Goal: Task Accomplishment & Management: Manage account settings

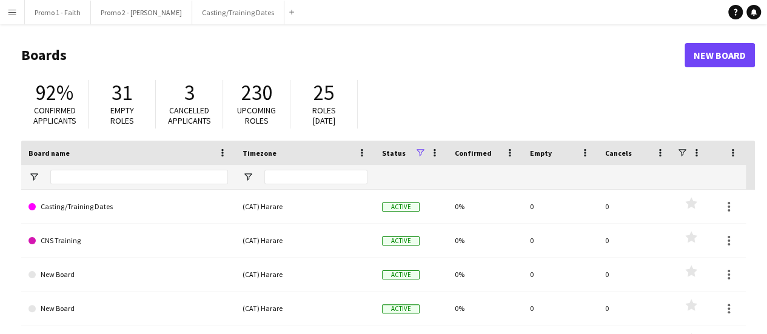
click at [7, 11] on app-icon "Menu" at bounding box center [12, 12] width 10 height 10
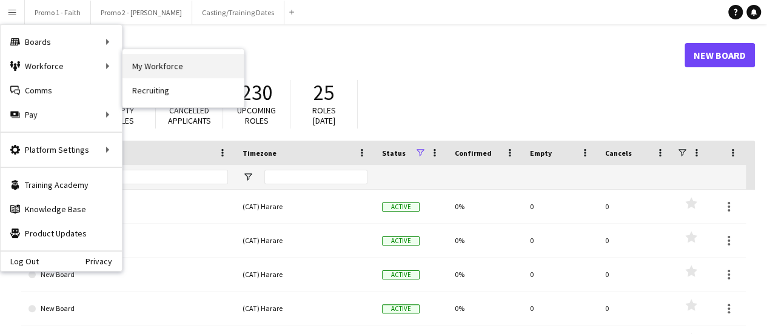
click at [166, 62] on link "My Workforce" at bounding box center [182, 66] width 121 height 24
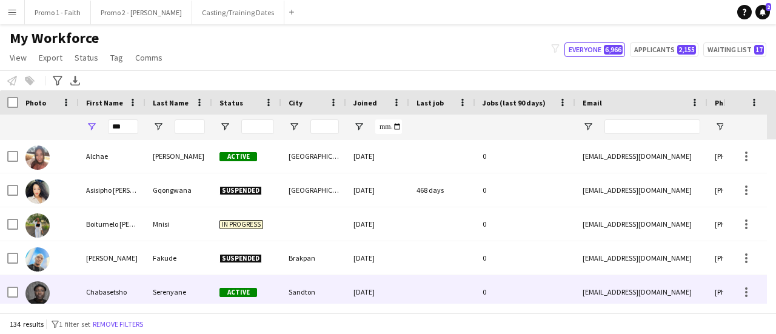
click at [243, 289] on span "Active" at bounding box center [238, 292] width 38 height 9
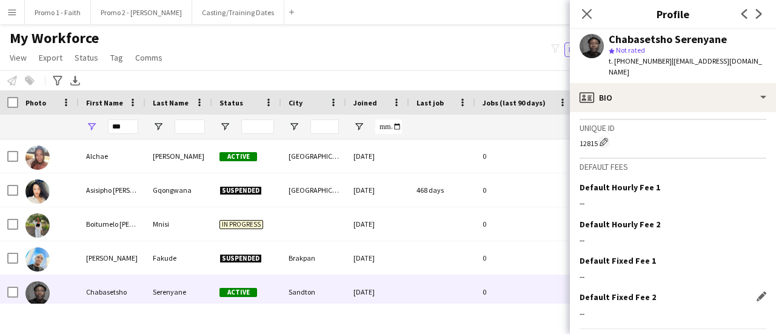
scroll to position [567, 0]
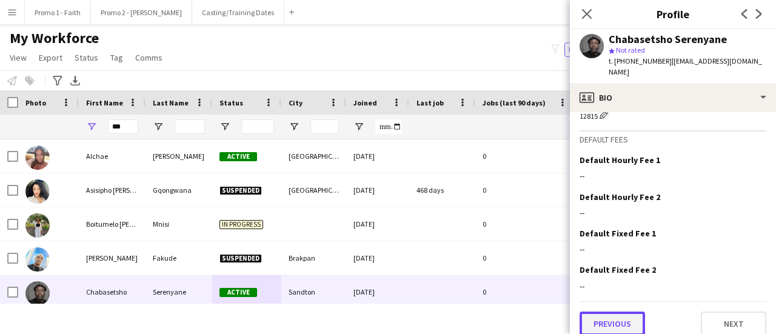
click at [603, 312] on button "Previous" at bounding box center [612, 324] width 65 height 24
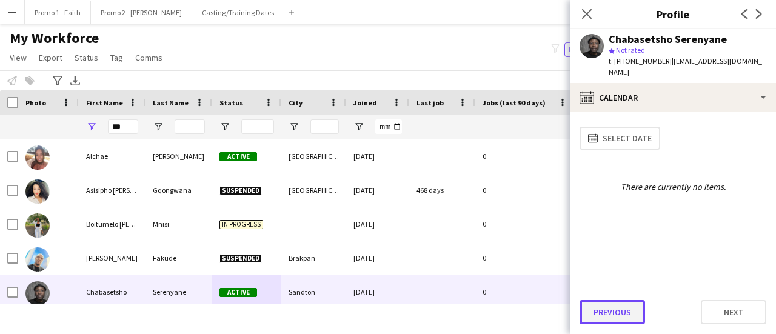
click at [605, 309] on button "Previous" at bounding box center [612, 312] width 65 height 24
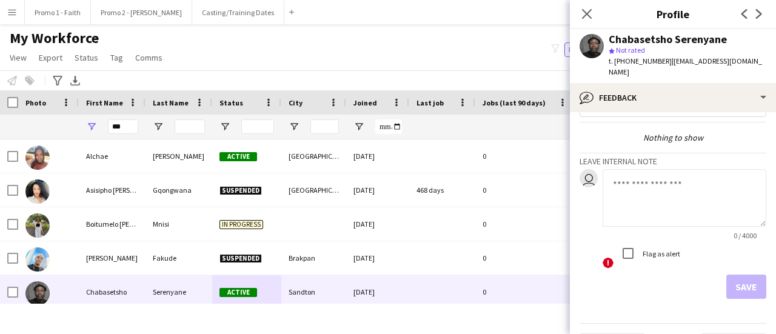
scroll to position [56, 0]
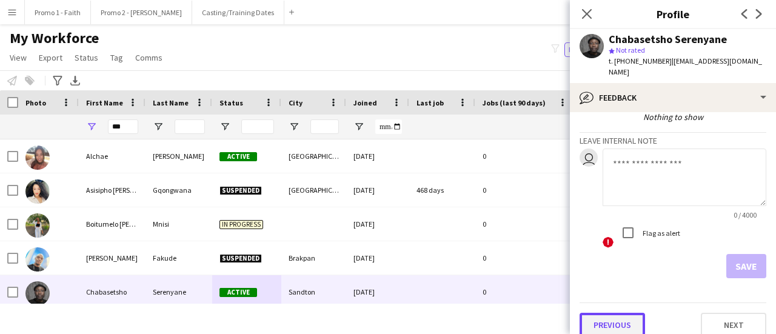
click at [610, 313] on button "Previous" at bounding box center [612, 325] width 65 height 24
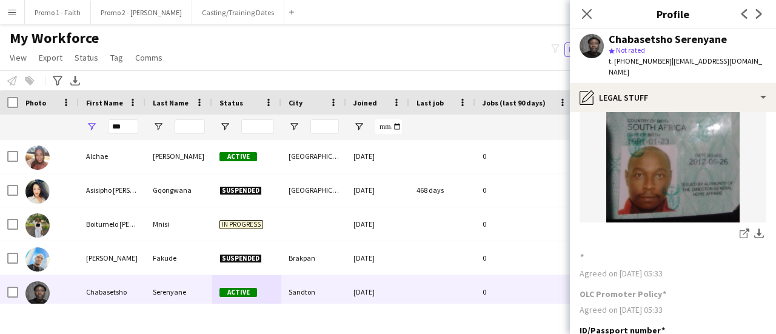
scroll to position [177, 0]
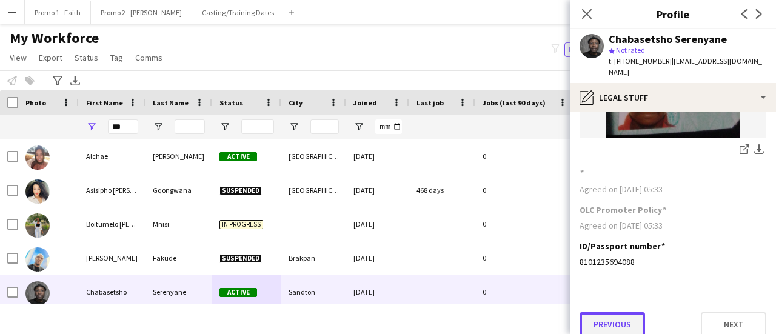
click at [608, 315] on button "Previous" at bounding box center [612, 324] width 65 height 24
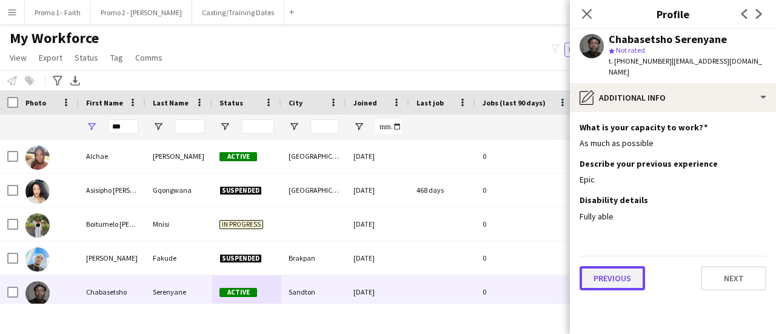
click at [632, 267] on button "Previous" at bounding box center [612, 278] width 65 height 24
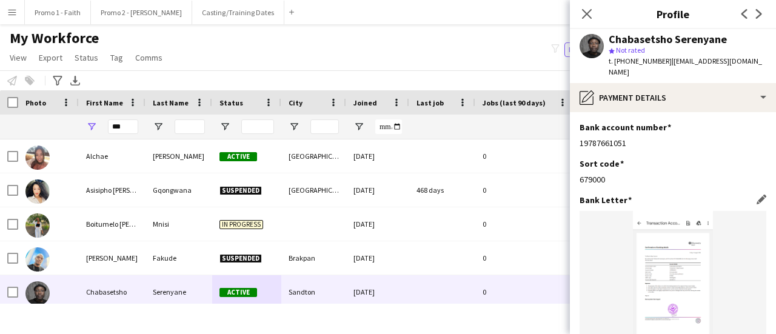
scroll to position [177, 0]
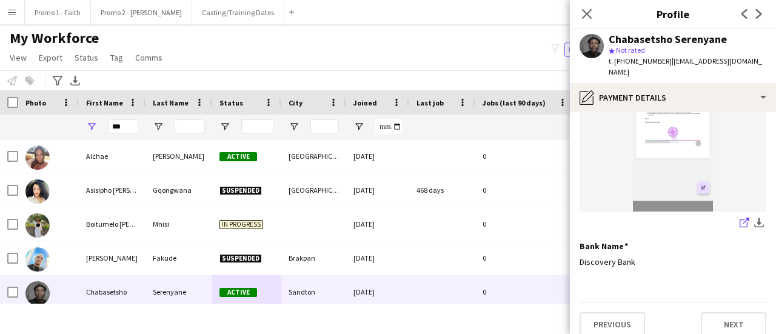
click at [740, 218] on icon "share-external-link-1" at bounding box center [745, 223] width 10 height 10
click at [754, 218] on app-icon "download-bottom" at bounding box center [759, 224] width 10 height 12
